Goal: Task Accomplishment & Management: Complete application form

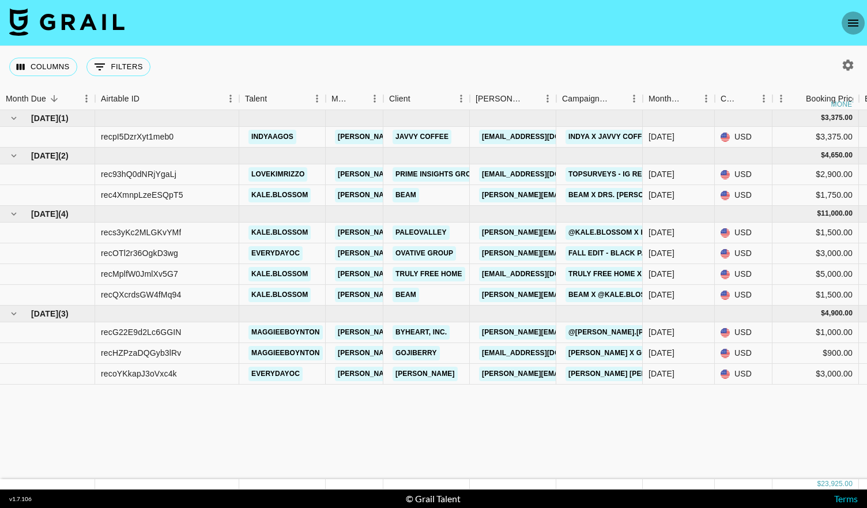
click at [845, 25] on button "open drawer" at bounding box center [853, 23] width 23 height 23
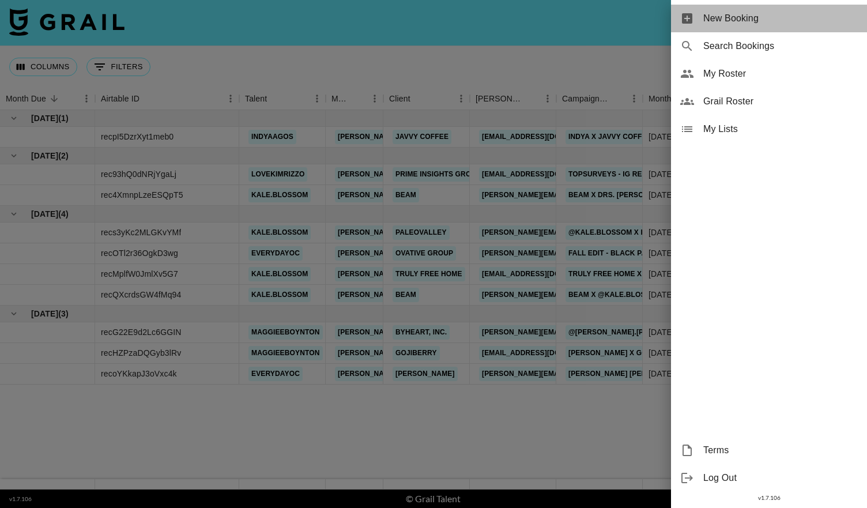
click at [731, 17] on span "New Booking" at bounding box center [780, 19] width 155 height 14
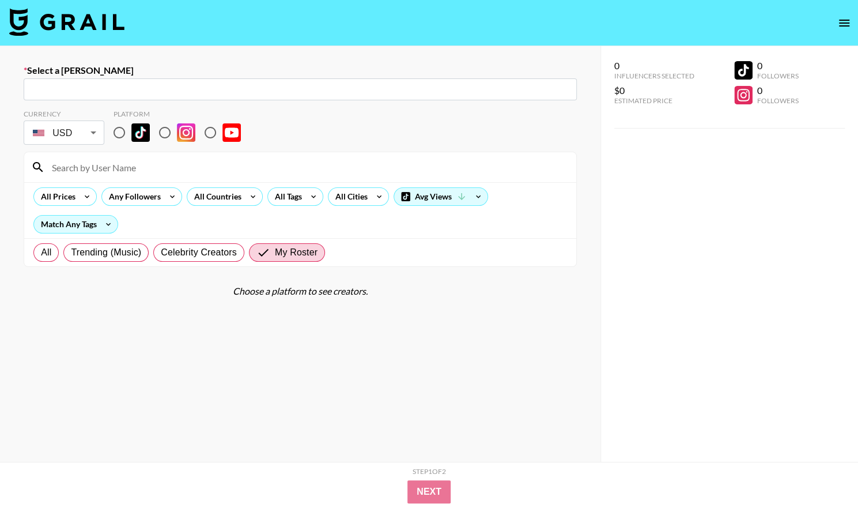
click at [178, 86] on input "text" at bounding box center [301, 89] width 540 height 13
click at [102, 88] on input "text" at bounding box center [301, 89] width 540 height 13
paste input "[EMAIL_ADDRESS][DOMAIN_NAME]"
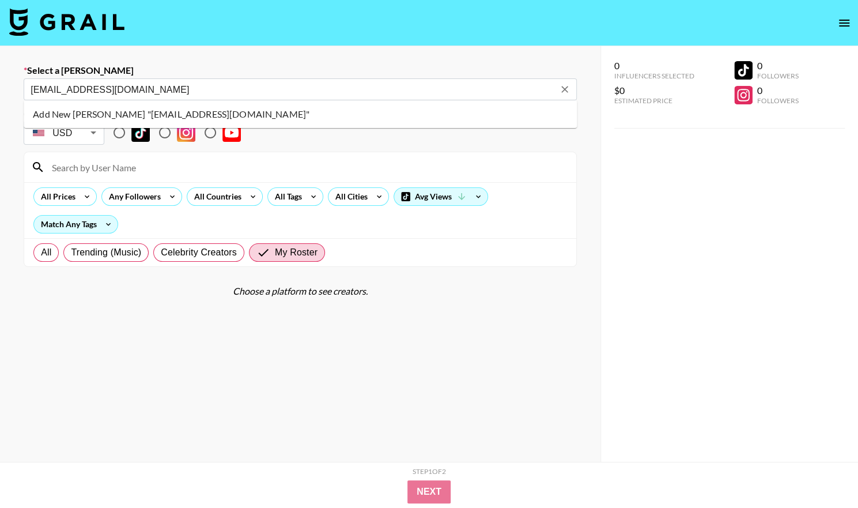
click at [116, 116] on li "Add New [PERSON_NAME] "[EMAIL_ADDRESS][DOMAIN_NAME]"" at bounding box center [300, 114] width 553 height 18
type input "Add New [PERSON_NAME] "[EMAIL_ADDRESS][DOMAIN_NAME]""
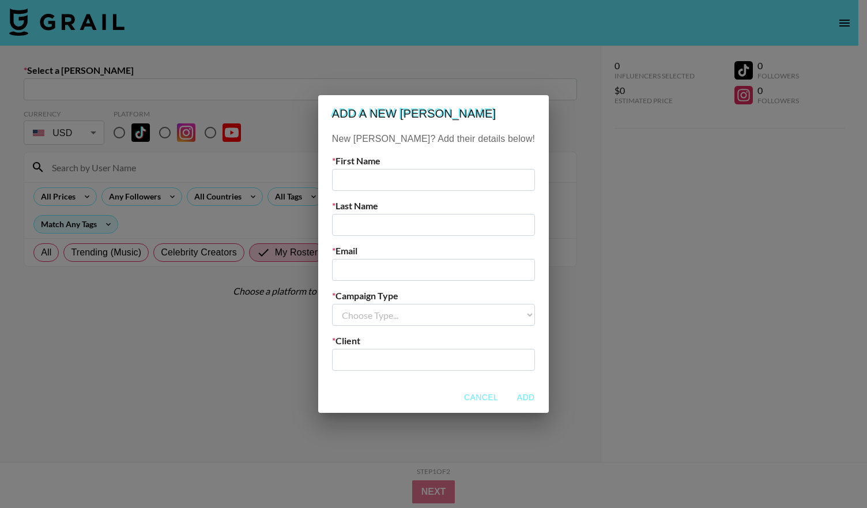
click at [367, 182] on input "text" at bounding box center [433, 180] width 203 height 22
type input "[PERSON_NAME]"
type input "Kon"
click at [375, 275] on input "email" at bounding box center [433, 270] width 203 height 22
paste input "[EMAIL_ADDRESS][DOMAIN_NAME]"
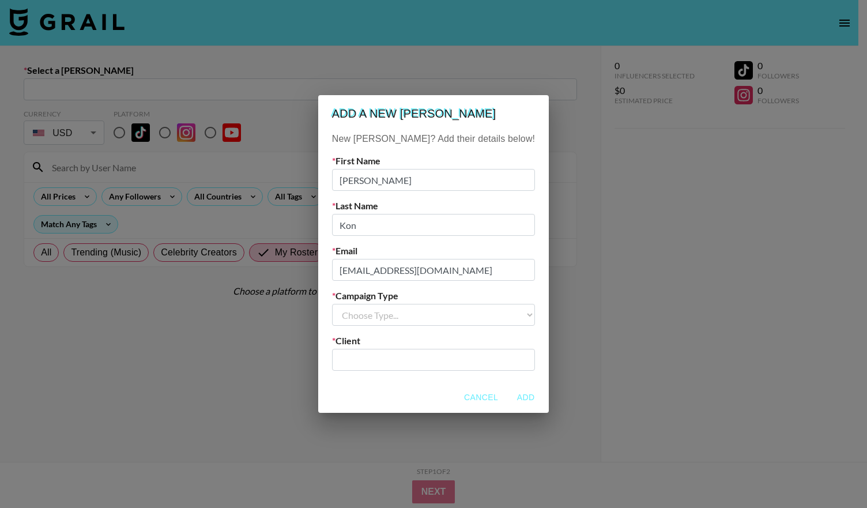
type input "[EMAIL_ADDRESS][DOMAIN_NAME]"
click at [402, 312] on select "Choose Type... Song Promos Brand Promos" at bounding box center [433, 315] width 203 height 22
select select "Brand"
click at [355, 304] on select "Choose Type... Song Promos Brand Promos" at bounding box center [433, 315] width 203 height 22
click at [389, 359] on input "text" at bounding box center [433, 359] width 189 height 13
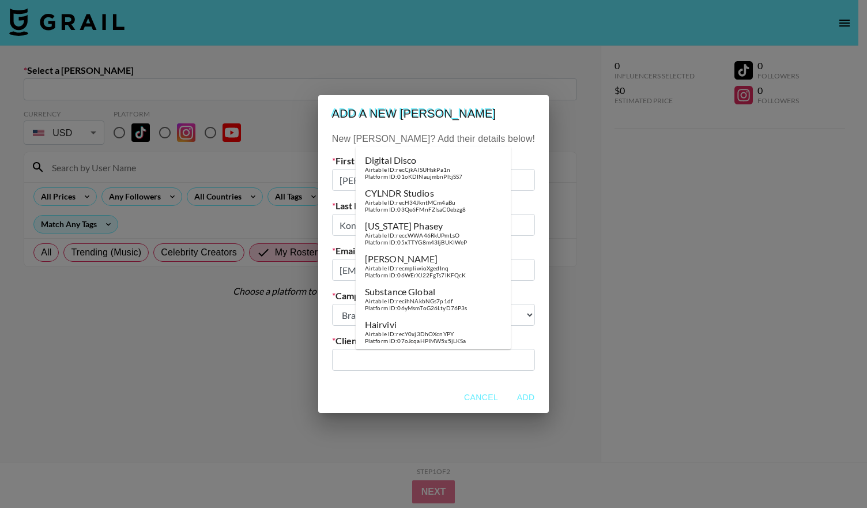
click at [355, 365] on div "​" at bounding box center [433, 360] width 203 height 22
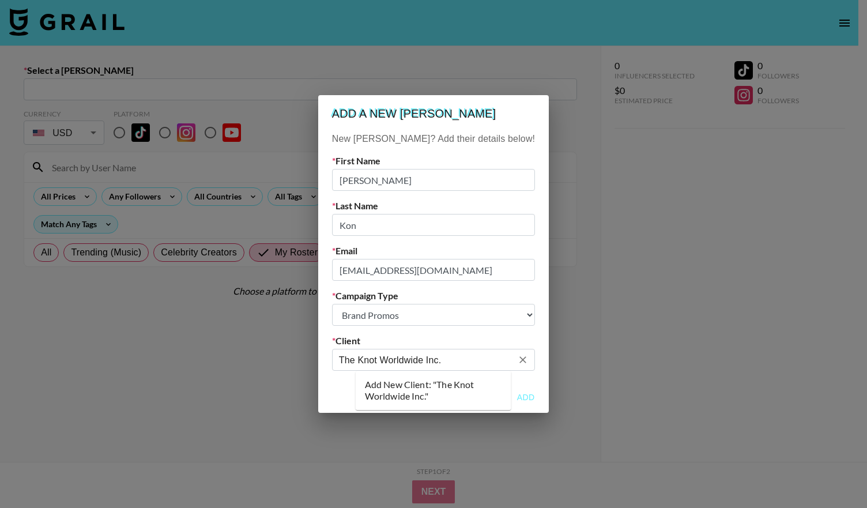
click at [424, 390] on li "Add New Client: "The Knot Worldwide Inc."" at bounding box center [434, 390] width 156 height 30
type input "The Knot Worldwide Inc."
click at [507, 397] on button "Add" at bounding box center [525, 397] width 37 height 21
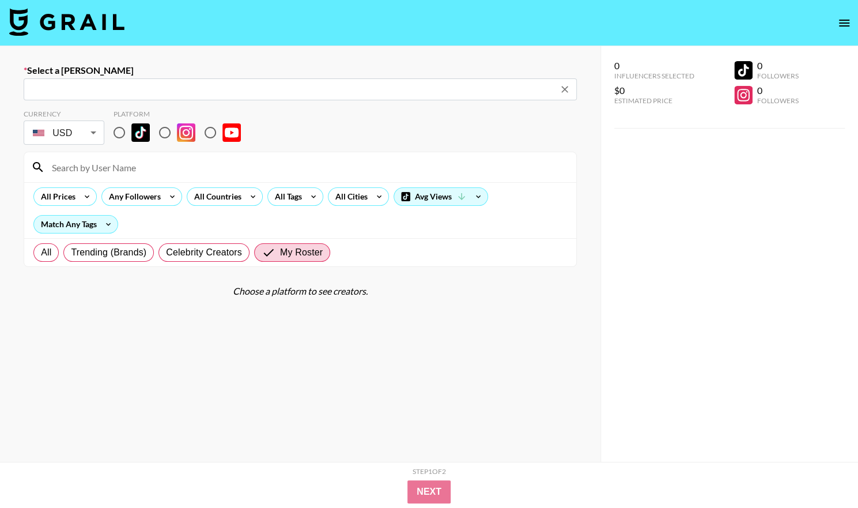
type input "[EMAIL_ADDRESS][DOMAIN_NAME]: [PERSON_NAME] -- The Knot Worldwide Inc. -- fazCp…"
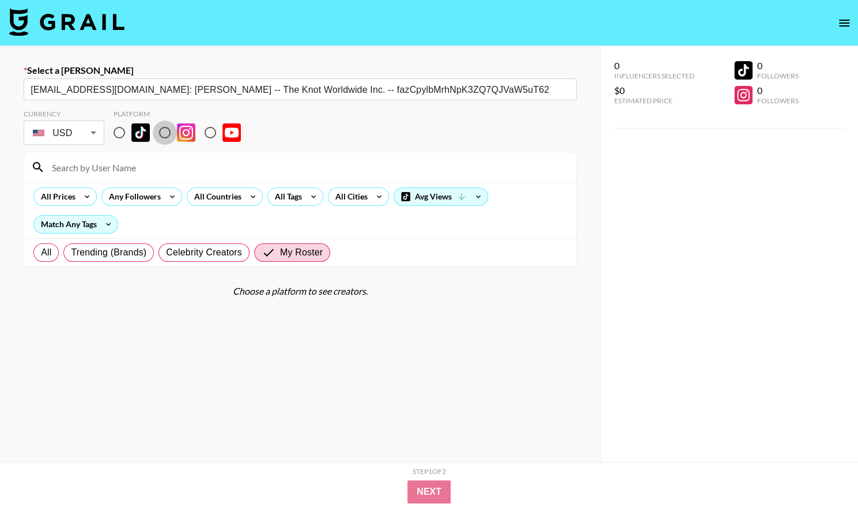
click at [167, 132] on input "radio" at bounding box center [165, 132] width 24 height 24
radio input "true"
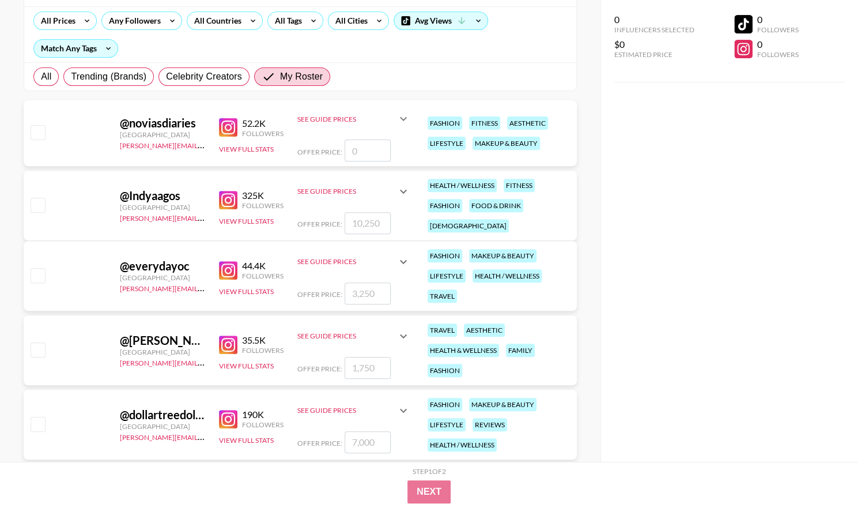
scroll to position [178, 0]
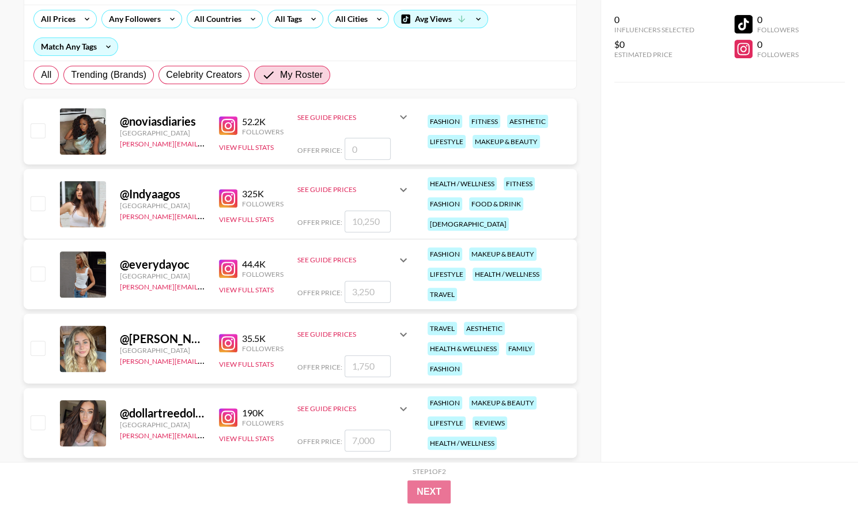
click at [39, 269] on input "checkbox" at bounding box center [38, 273] width 14 height 14
checkbox input "true"
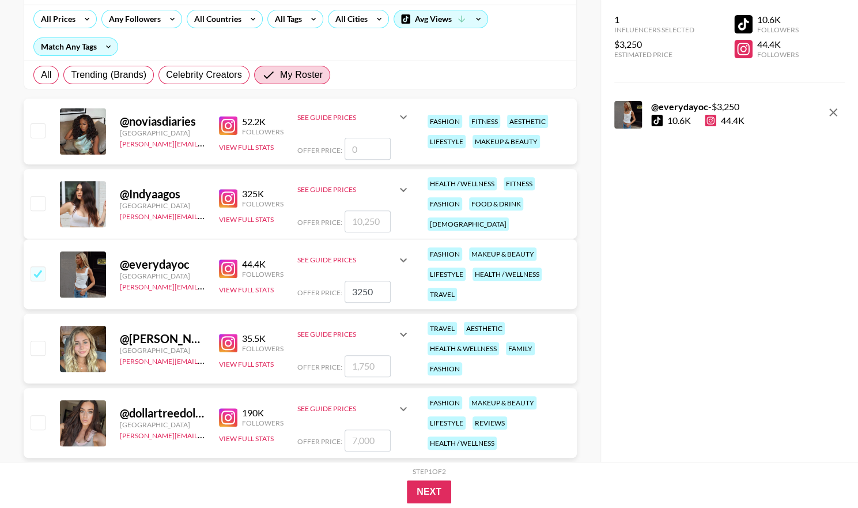
click at [376, 290] on input "3250" at bounding box center [368, 292] width 46 height 22
type input "3000"
click at [427, 491] on button "Next" at bounding box center [429, 491] width 44 height 23
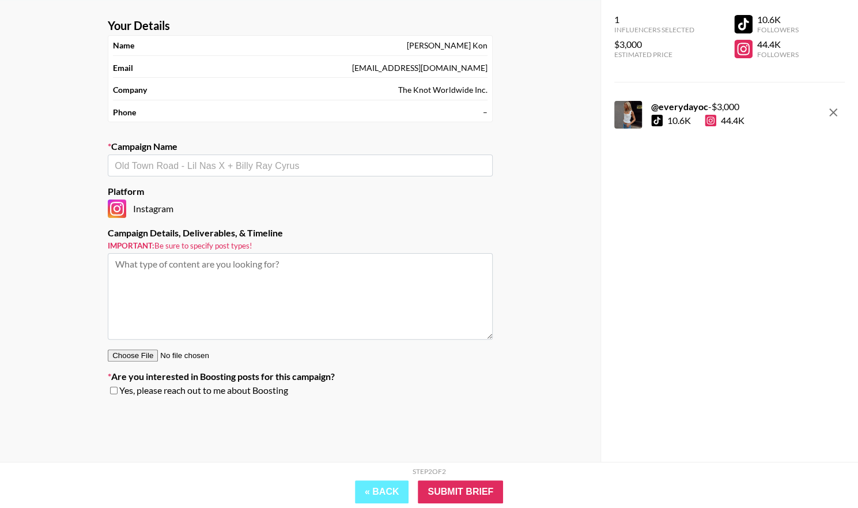
scroll to position [46, 0]
click at [249, 156] on div "​" at bounding box center [300, 166] width 385 height 22
type input "The Knot's New Product Experience"
click at [184, 277] on textarea at bounding box center [300, 296] width 385 height 86
click at [191, 159] on input "text" at bounding box center [300, 165] width 371 height 13
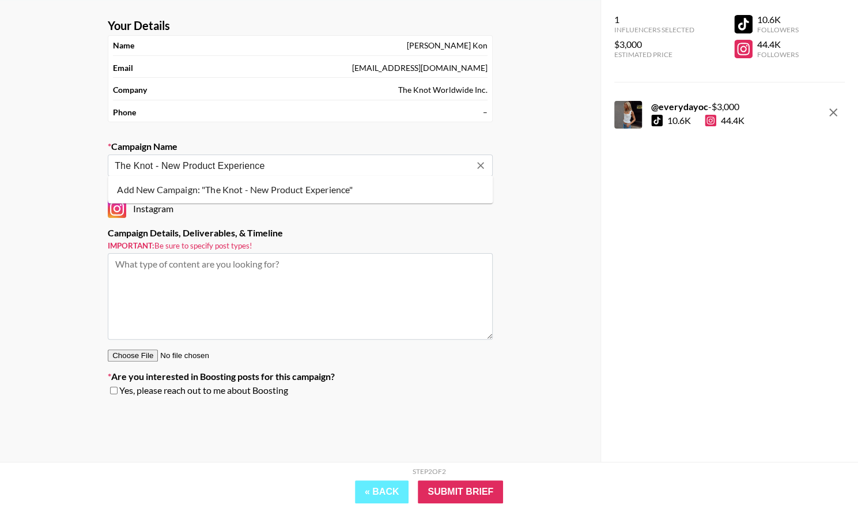
click at [160, 163] on input "The Knot - New Product Experience" at bounding box center [293, 165] width 356 height 13
click at [178, 194] on li "Add New Campaign: "The Knot - New Product Experience"" at bounding box center [300, 189] width 385 height 18
type input "The Knot - New Product Experience"
click at [172, 288] on textarea at bounding box center [300, 296] width 385 height 86
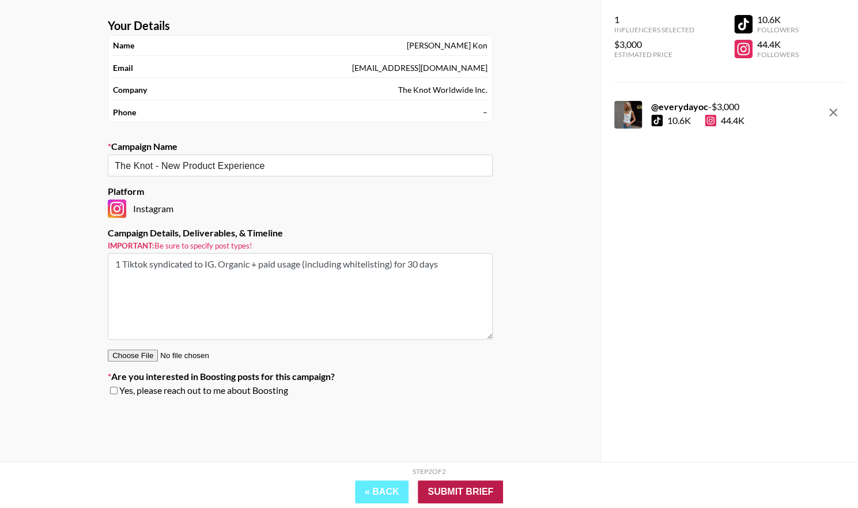
type textarea "1 Tiktok syndicated to IG. Organic + paid usage (including whitelisting) for 30…"
click at [456, 491] on input "Submit Brief" at bounding box center [460, 491] width 85 height 23
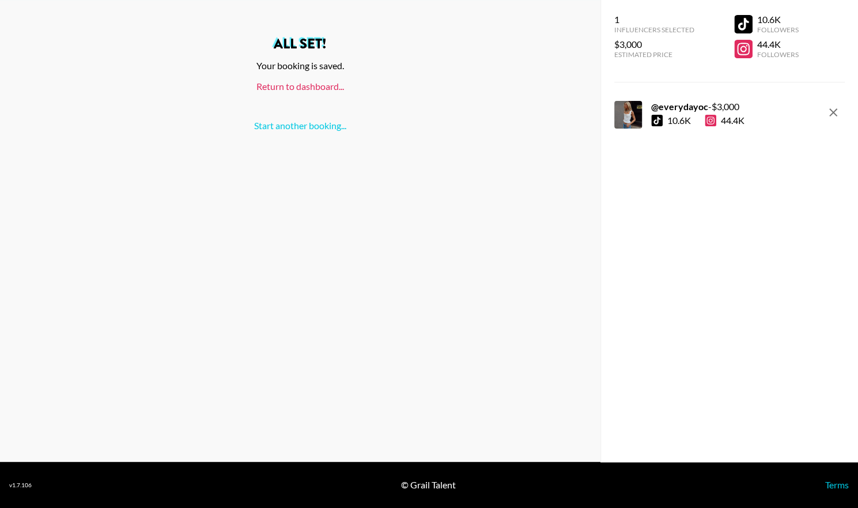
click at [307, 88] on link "Return to dashboard..." at bounding box center [301, 86] width 88 height 11
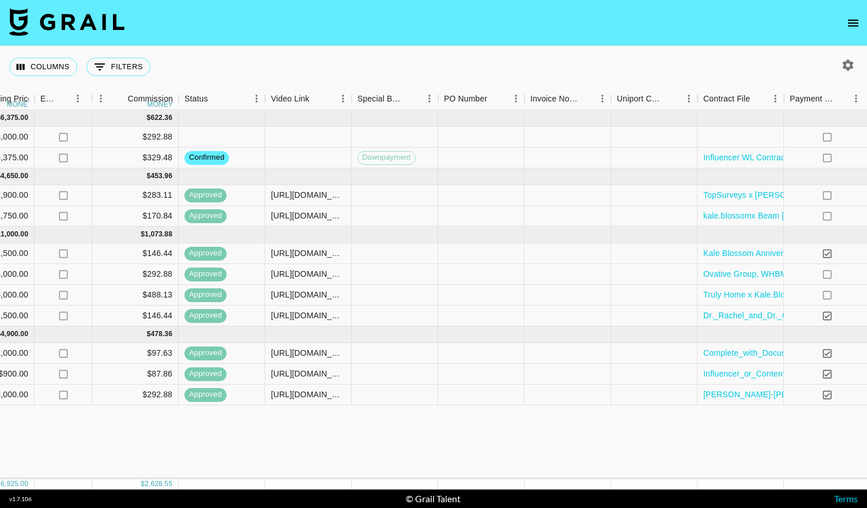
scroll to position [0, 1047]
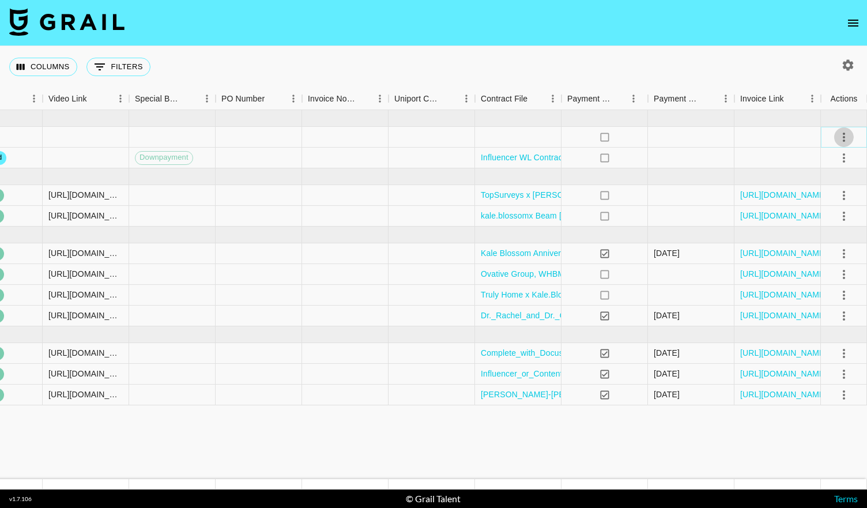
click at [847, 139] on icon "select merge strategy" at bounding box center [844, 137] width 14 height 14
click at [817, 162] on li "Confirm" at bounding box center [829, 162] width 75 height 21
click at [502, 137] on div at bounding box center [518, 137] width 86 height 21
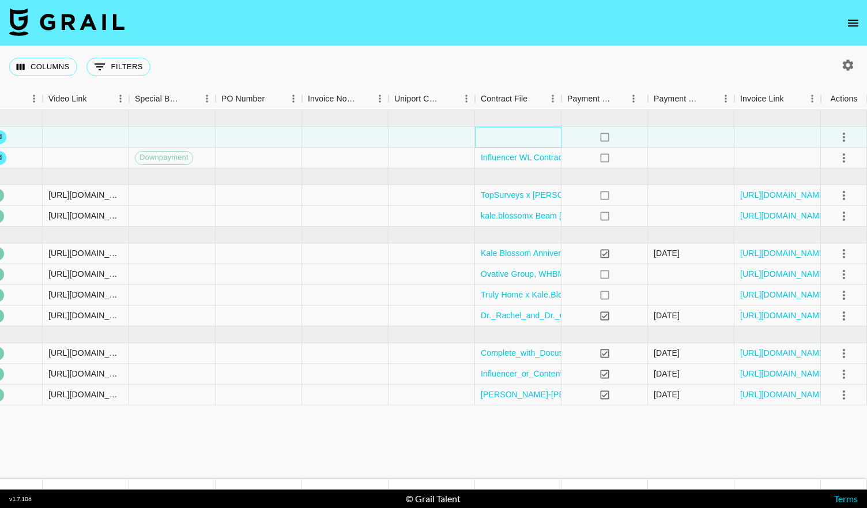
click at [502, 137] on div at bounding box center [518, 137] width 86 height 21
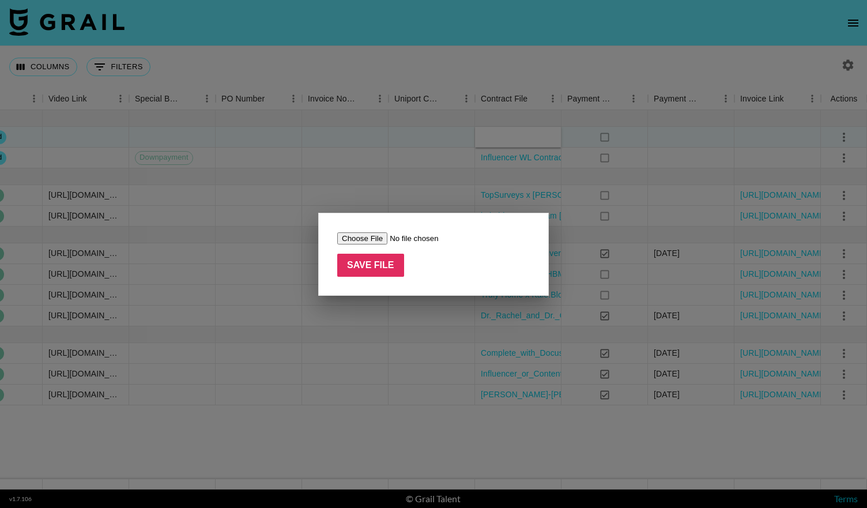
click at [376, 240] on input "file" at bounding box center [410, 238] width 146 height 12
click at [357, 236] on input "file" at bounding box center [410, 238] width 146 height 12
type input "C:\fakepath\Contract_9479_20251001_Claire_OCallaghan_-_.pdf"
click at [374, 264] on input "Save File" at bounding box center [370, 265] width 67 height 23
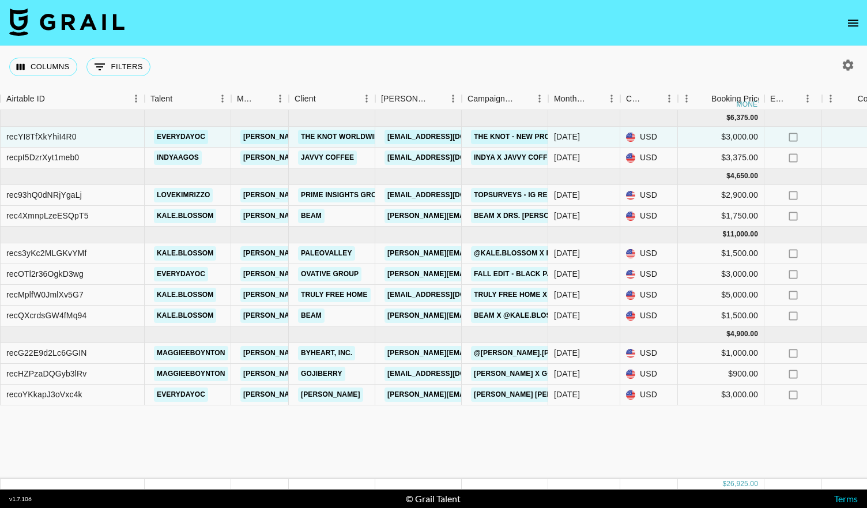
scroll to position [0, 0]
